Goal: Information Seeking & Learning: Learn about a topic

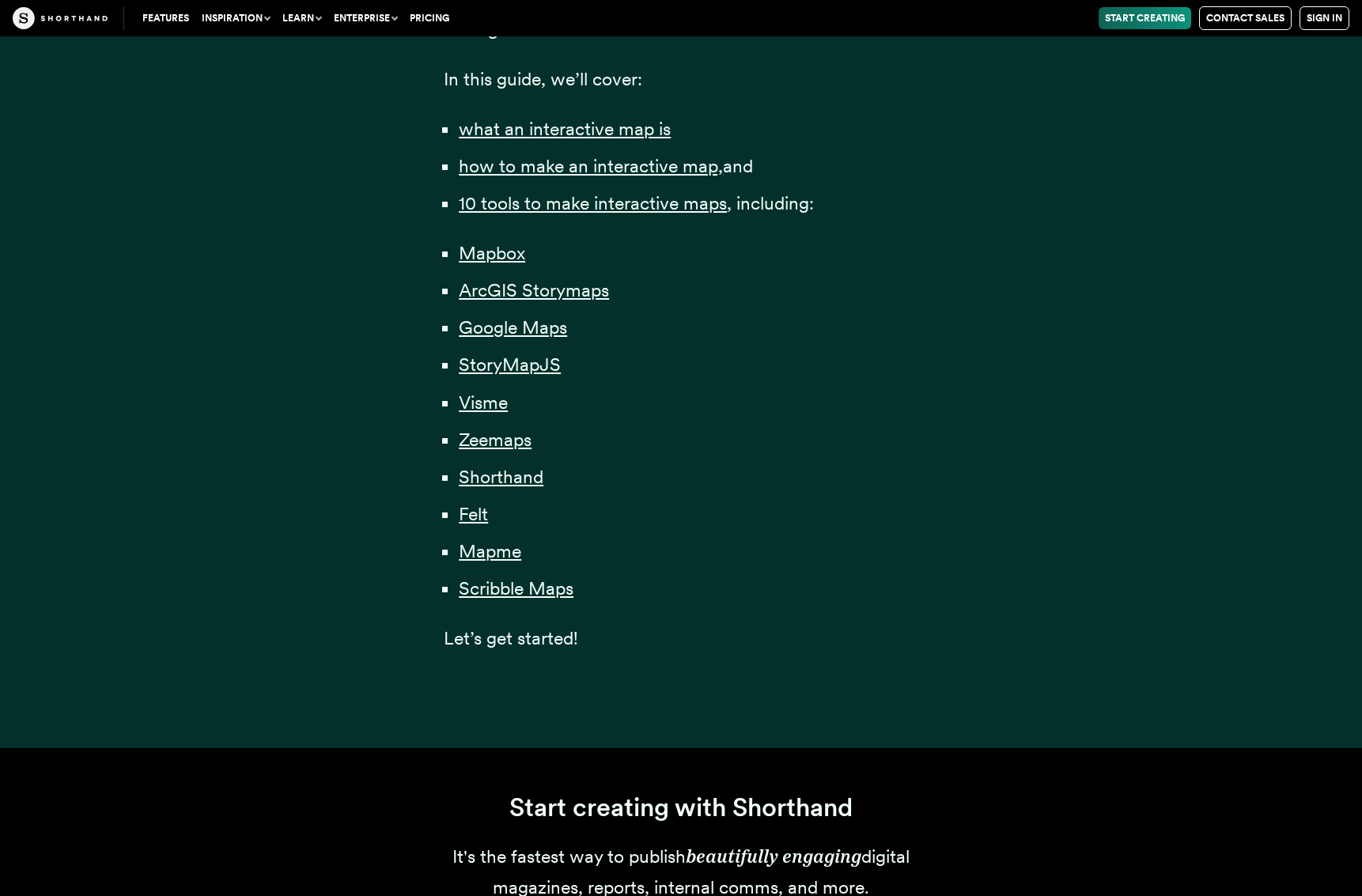
scroll to position [1225, 0]
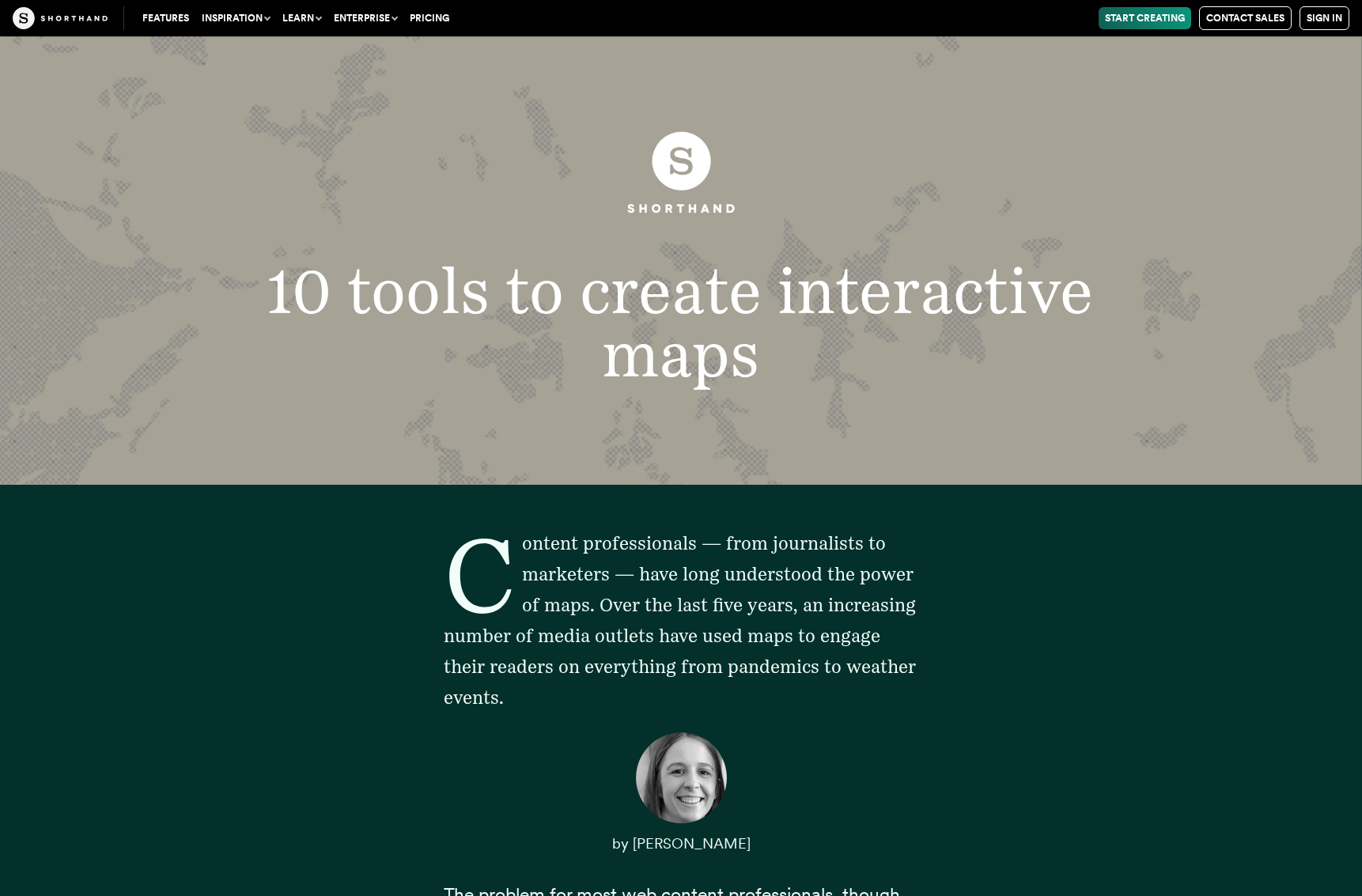
click at [507, 295] on h1 "10 tools to create interactive maps" at bounding box center [680, 322] width 896 height 125
click at [744, 367] on h1 "10 tools to create interactive maps" at bounding box center [680, 322] width 896 height 125
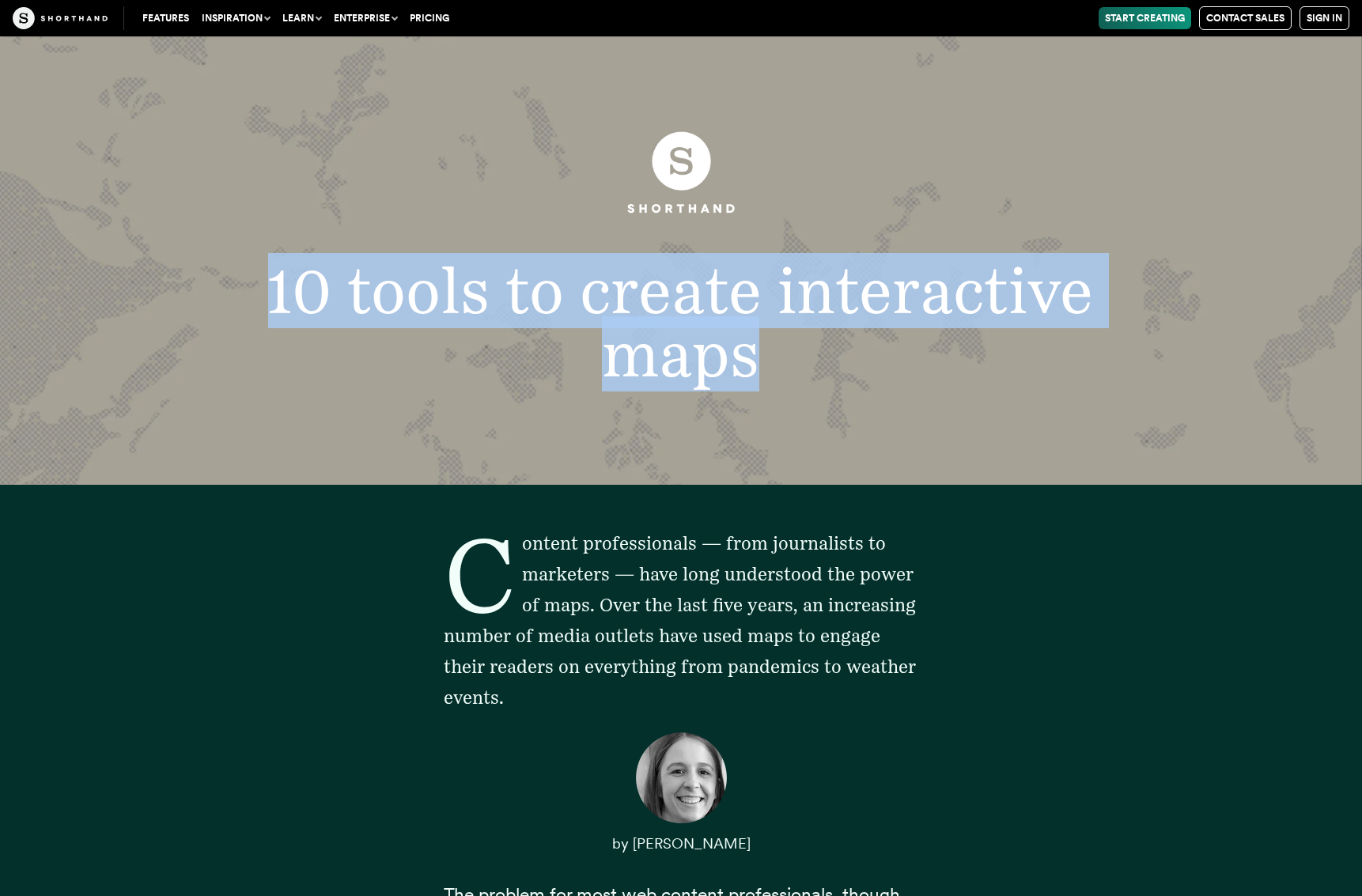
drag, startPoint x: 746, startPoint y: 365, endPoint x: 242, endPoint y: 280, distance: 511.1
click at [242, 278] on h1 "10 tools to create interactive maps" at bounding box center [680, 322] width 896 height 125
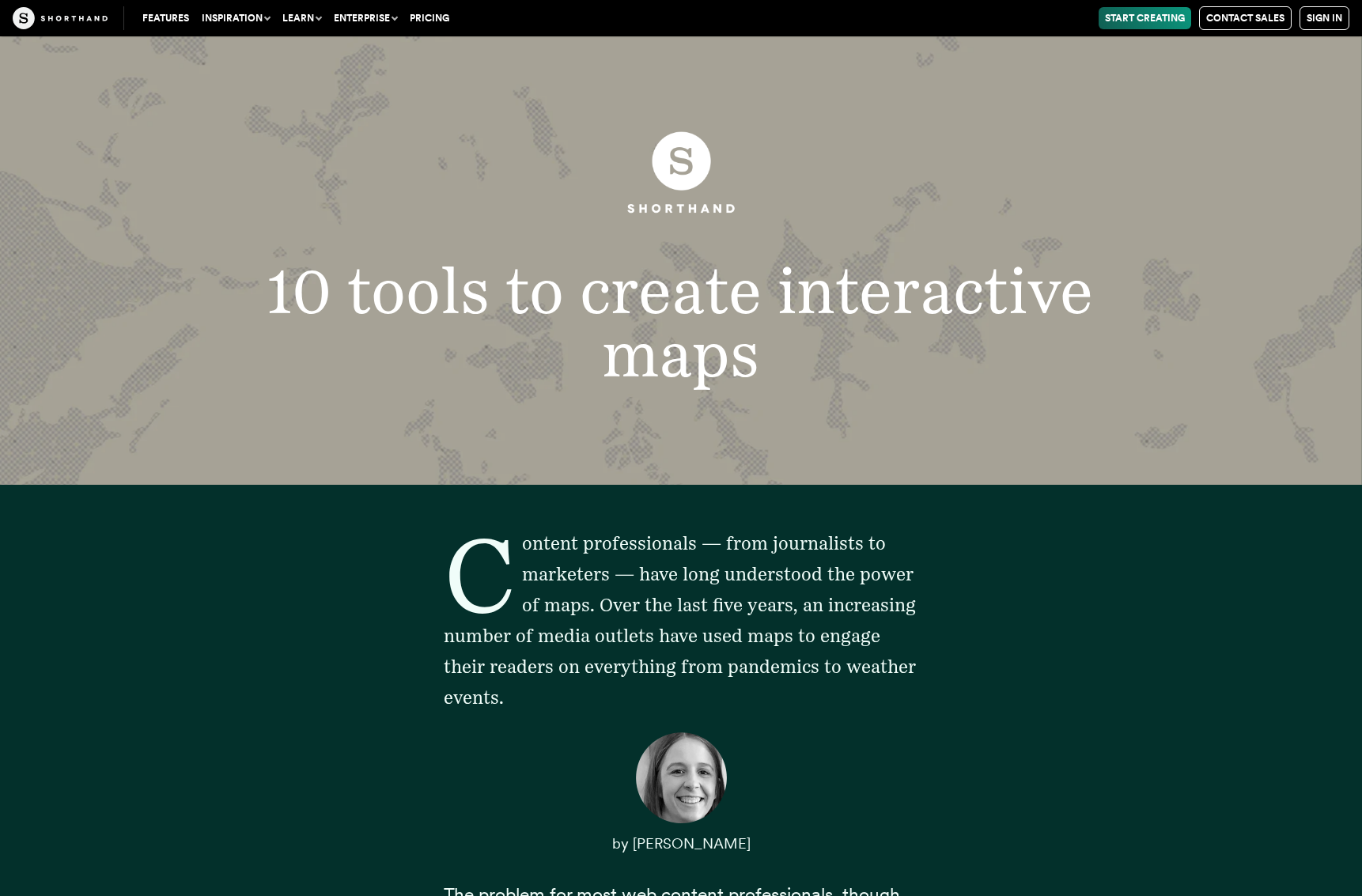
drag, startPoint x: 282, startPoint y: 289, endPoint x: 261, endPoint y: 290, distance: 21.0
click at [282, 289] on h1 "10 tools to create interactive maps" at bounding box center [680, 322] width 896 height 125
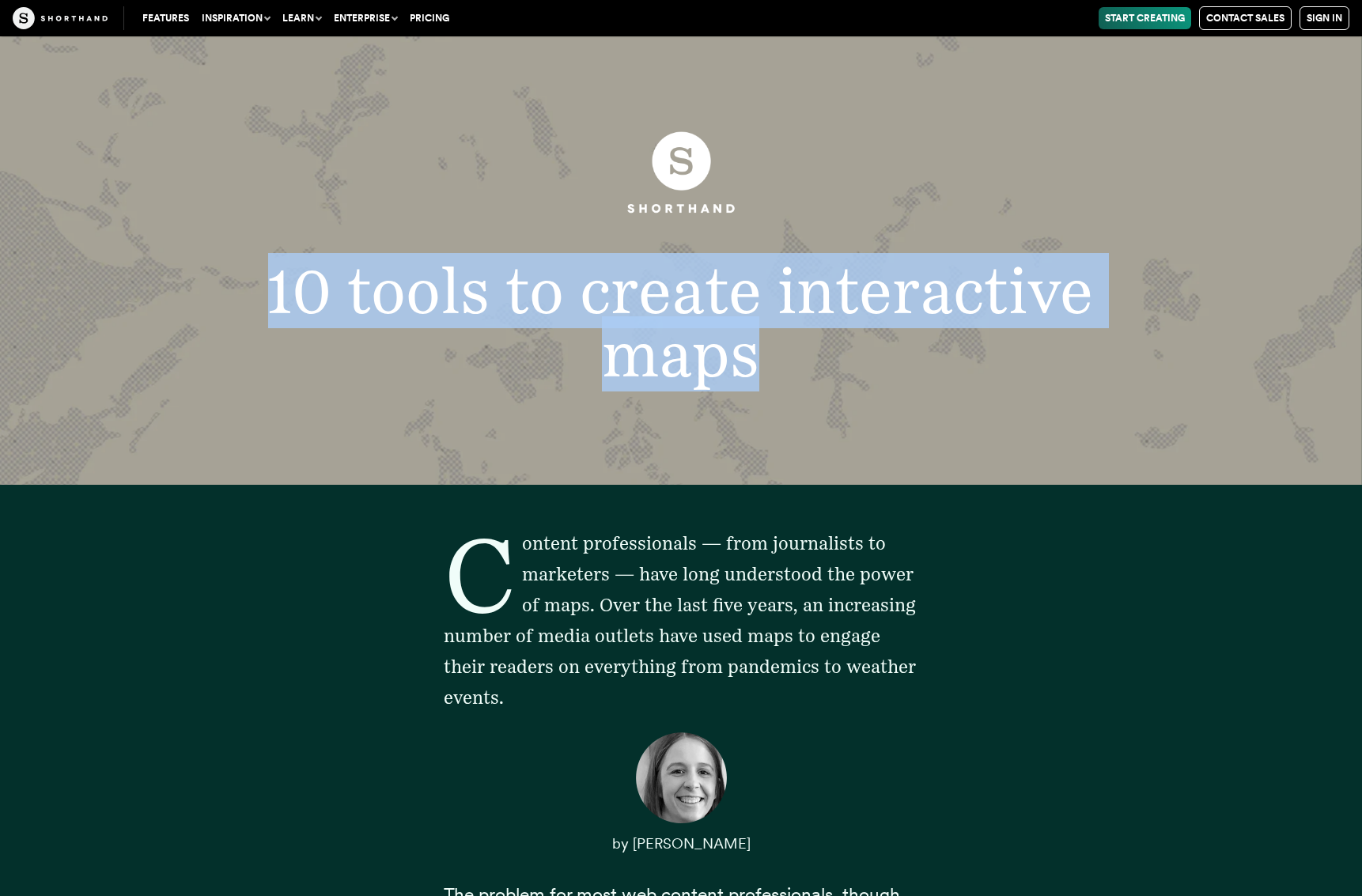
drag, startPoint x: 274, startPoint y: 288, endPoint x: 888, endPoint y: 368, distance: 619.2
click at [905, 374] on h1 "10 tools to create interactive maps" at bounding box center [680, 322] width 896 height 125
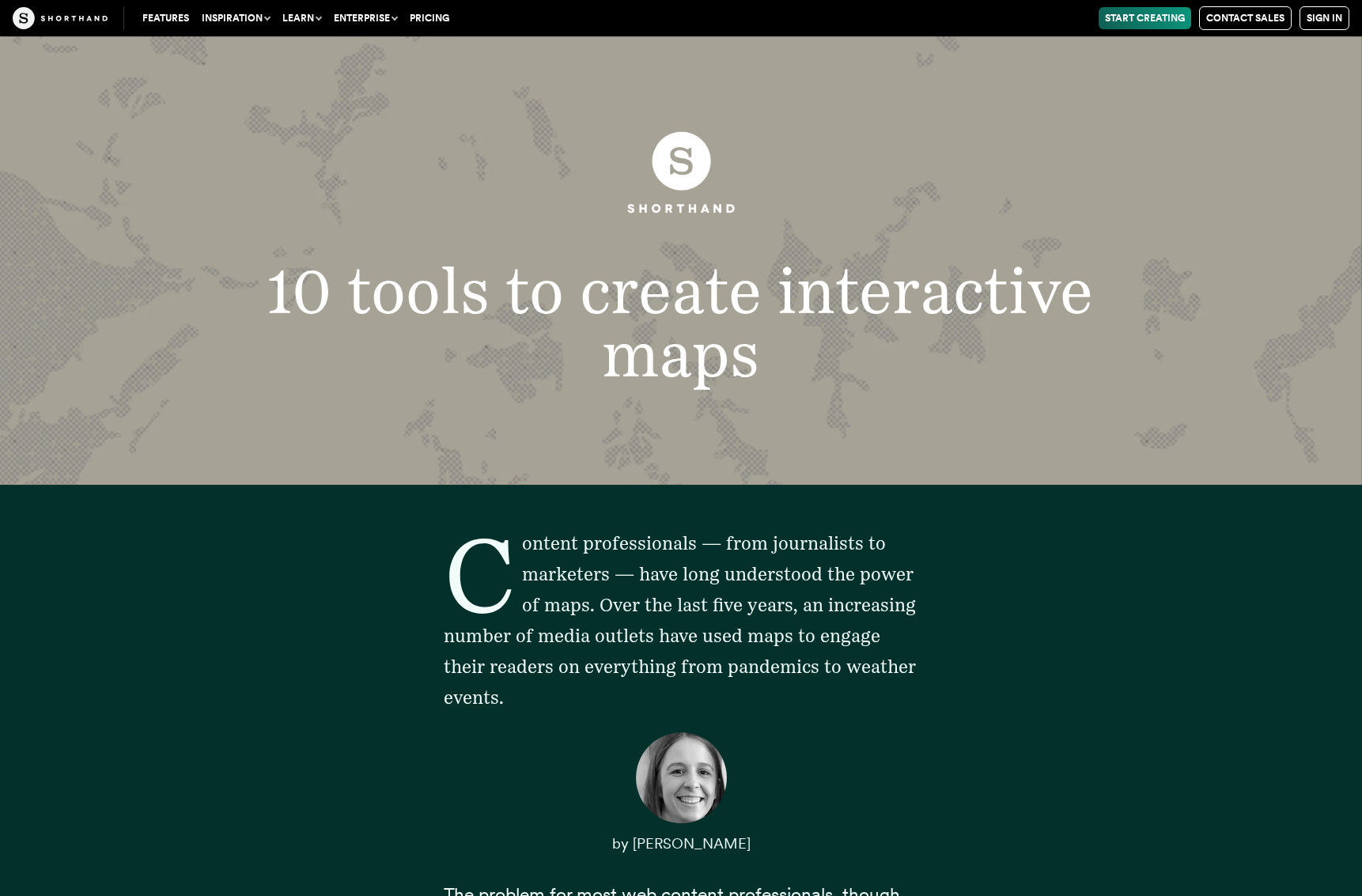
click at [755, 331] on h1 "10 tools to create interactive maps" at bounding box center [680, 322] width 896 height 125
drag, startPoint x: 773, startPoint y: 364, endPoint x: 735, endPoint y: 356, distance: 38.8
click at [773, 364] on h1 "10 tools to create interactive maps" at bounding box center [680, 322] width 896 height 125
drag, startPoint x: 668, startPoint y: 357, endPoint x: 680, endPoint y: 355, distance: 12.2
click at [668, 357] on h1 "10 tools to create interactive maps" at bounding box center [680, 322] width 896 height 125
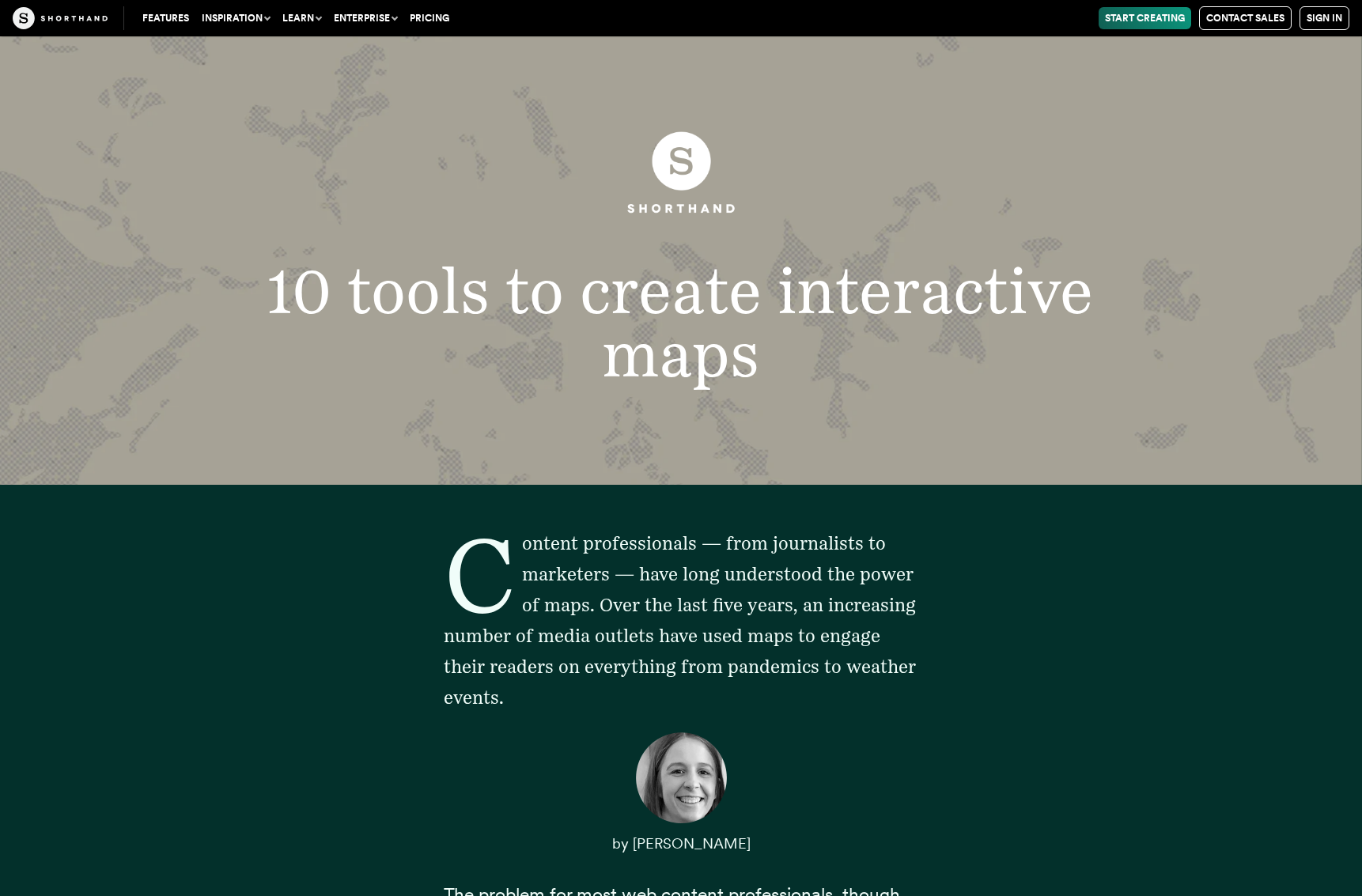
click at [274, 290] on h1 "10 tools to create interactive maps" at bounding box center [680, 322] width 896 height 125
click at [749, 336] on h1 "10 tools to create interactive maps" at bounding box center [680, 322] width 896 height 125
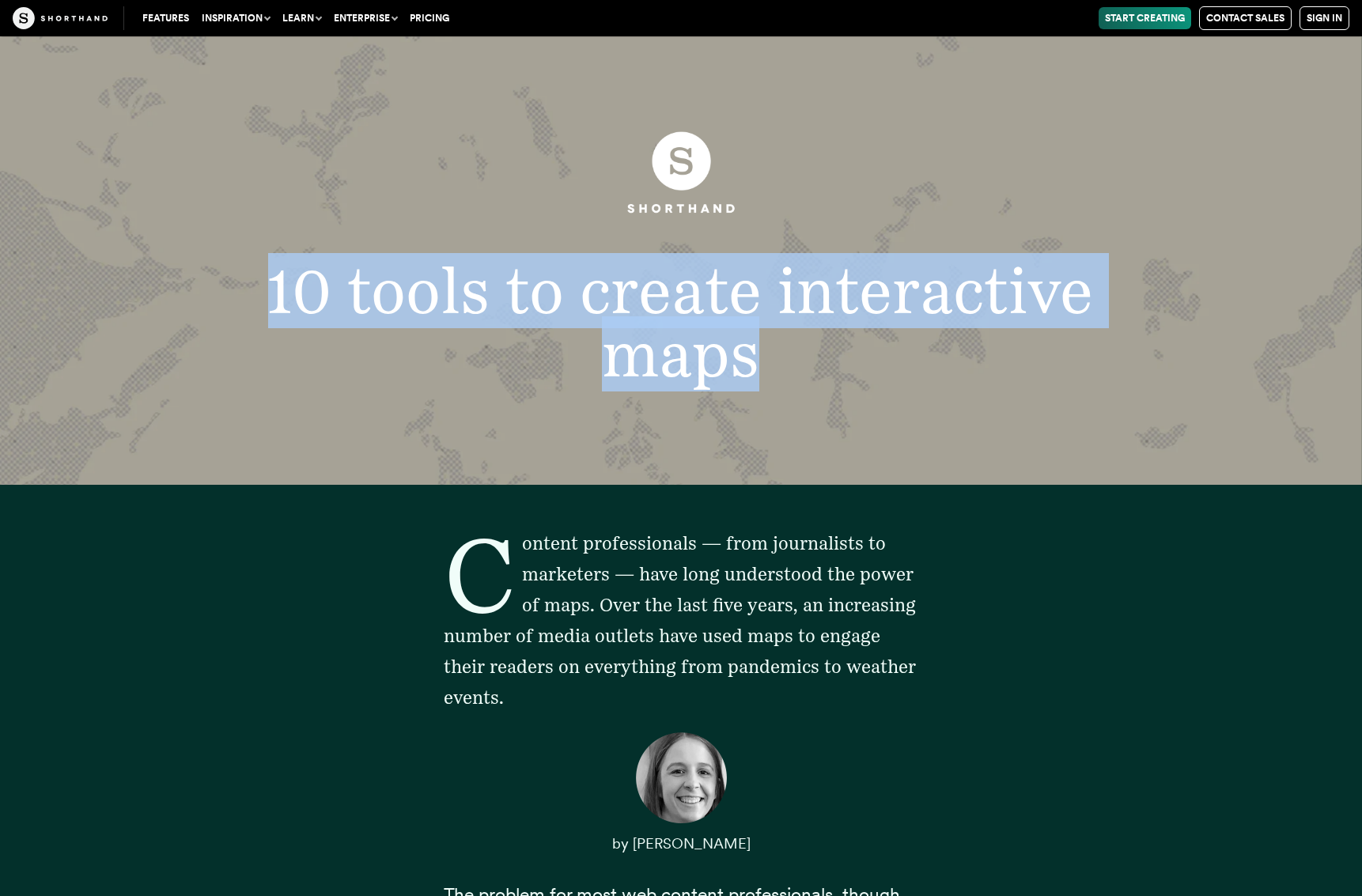
drag, startPoint x: 756, startPoint y: 380, endPoint x: 248, endPoint y: 261, distance: 521.8
click at [248, 261] on h1 "10 tools to create interactive maps" at bounding box center [680, 322] width 896 height 125
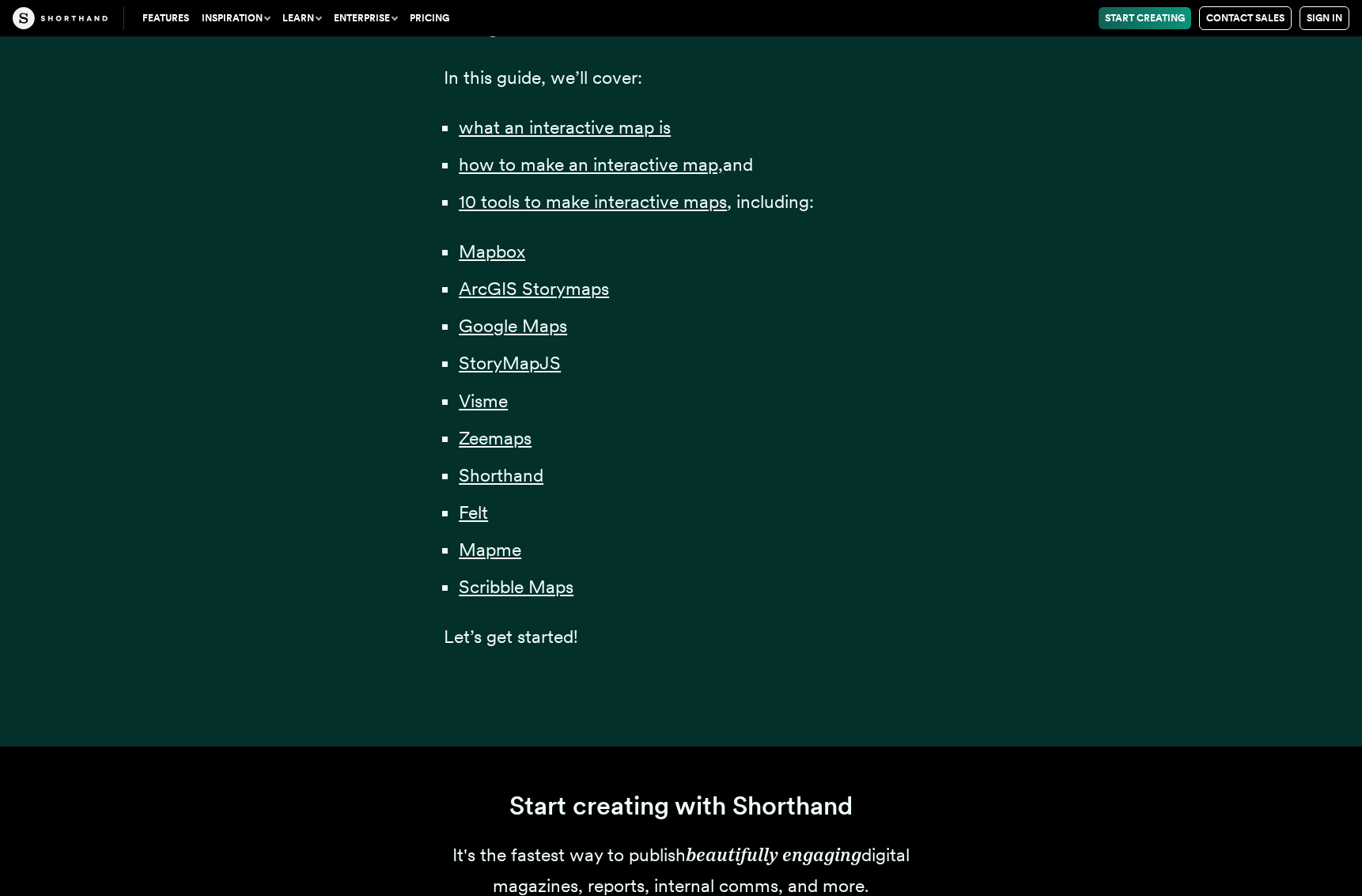
scroll to position [1207, 0]
